Goal: Find specific page/section: Find specific page/section

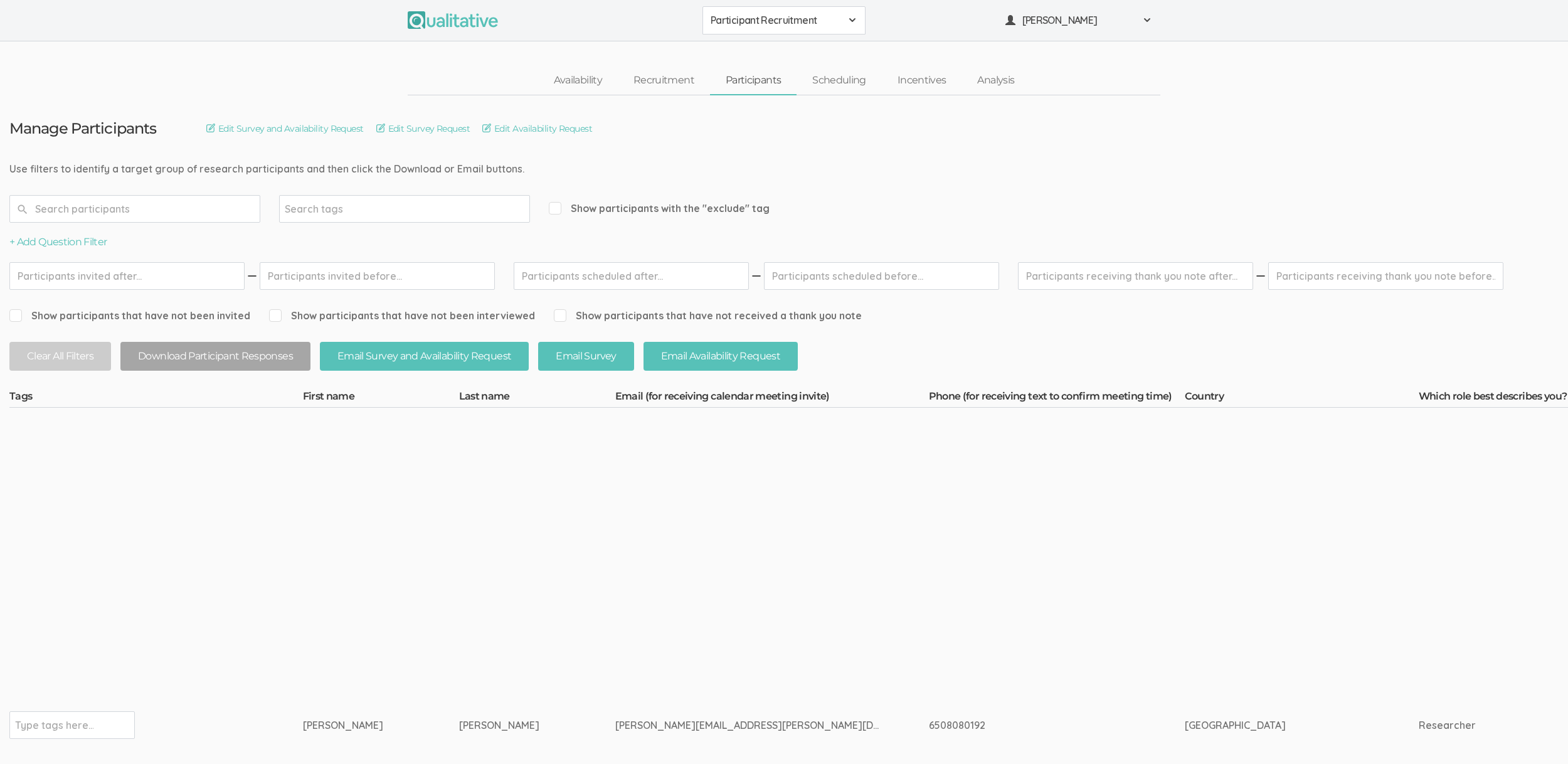
click at [345, 517] on td "[PERSON_NAME]" at bounding box center [381, 726] width 156 height 635
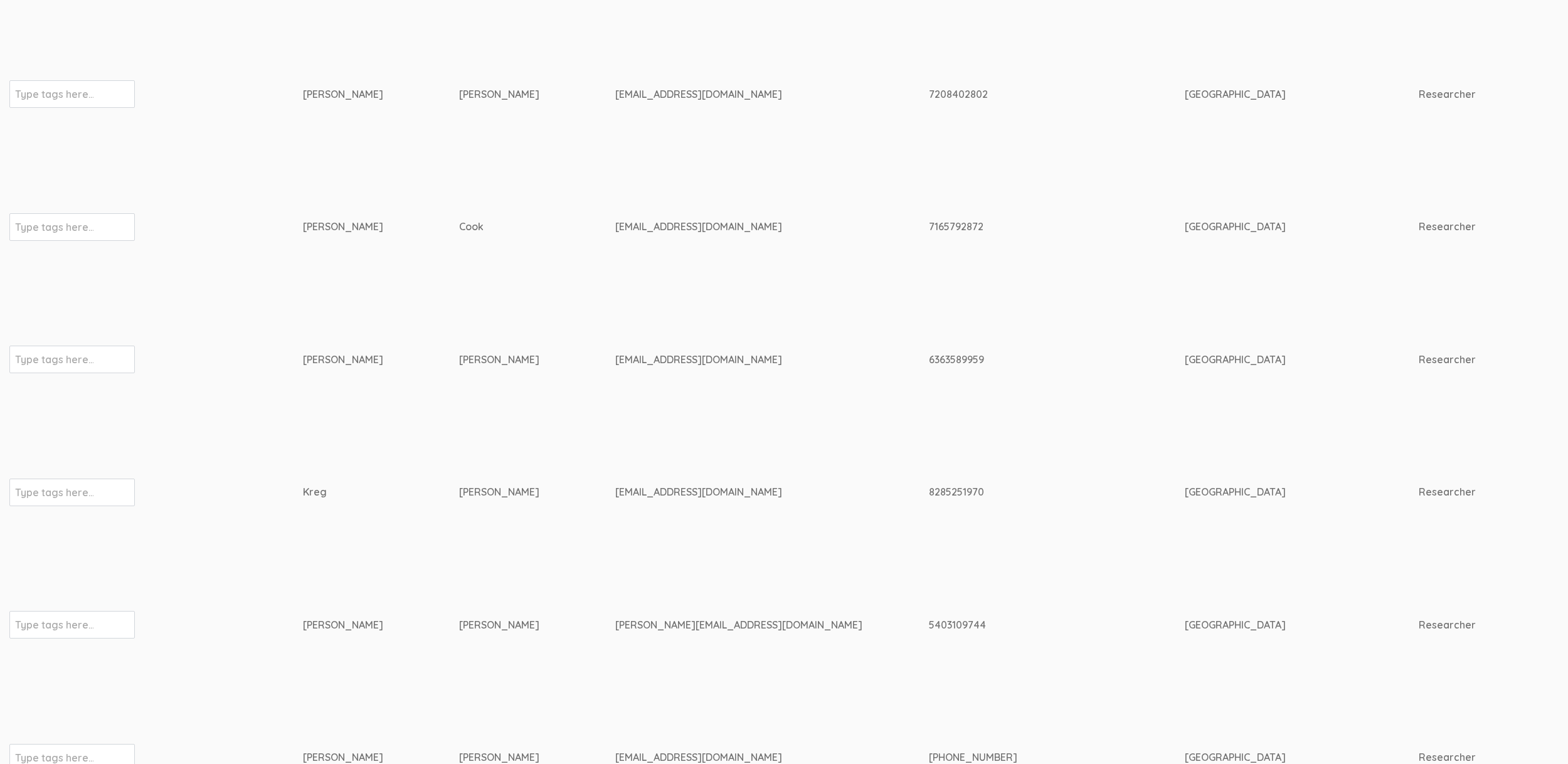
scroll to position [1705, 0]
click at [341, 427] on td "Kreg" at bounding box center [381, 493] width 156 height 133
